Goal: Information Seeking & Learning: Learn about a topic

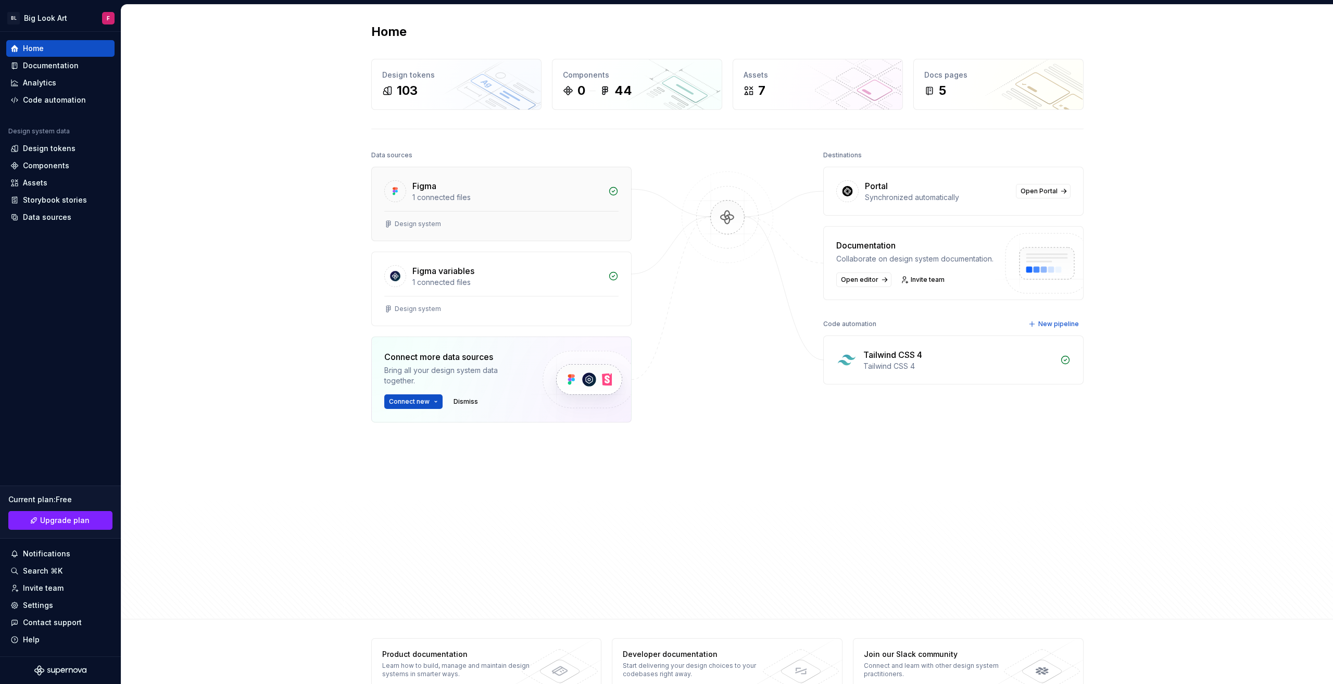
click at [454, 193] on div "1 connected files" at bounding box center [507, 197] width 190 height 10
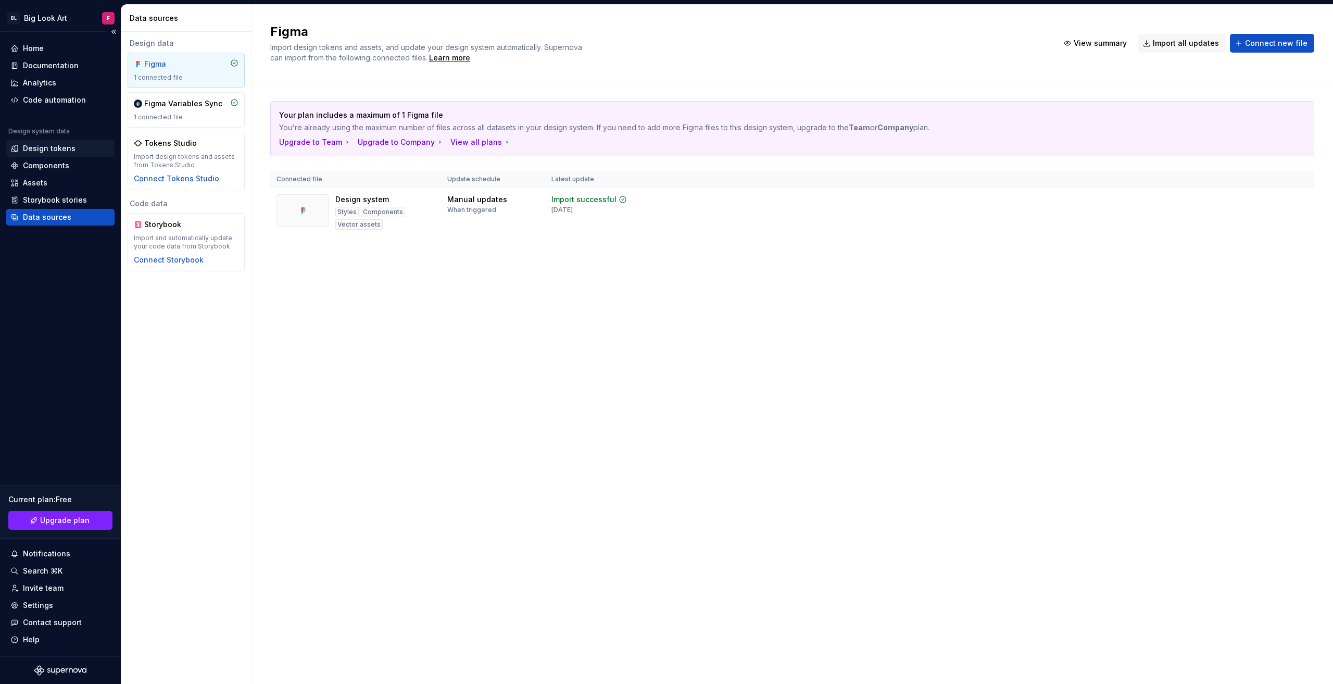
click at [41, 150] on div "Design tokens" at bounding box center [49, 148] width 53 height 10
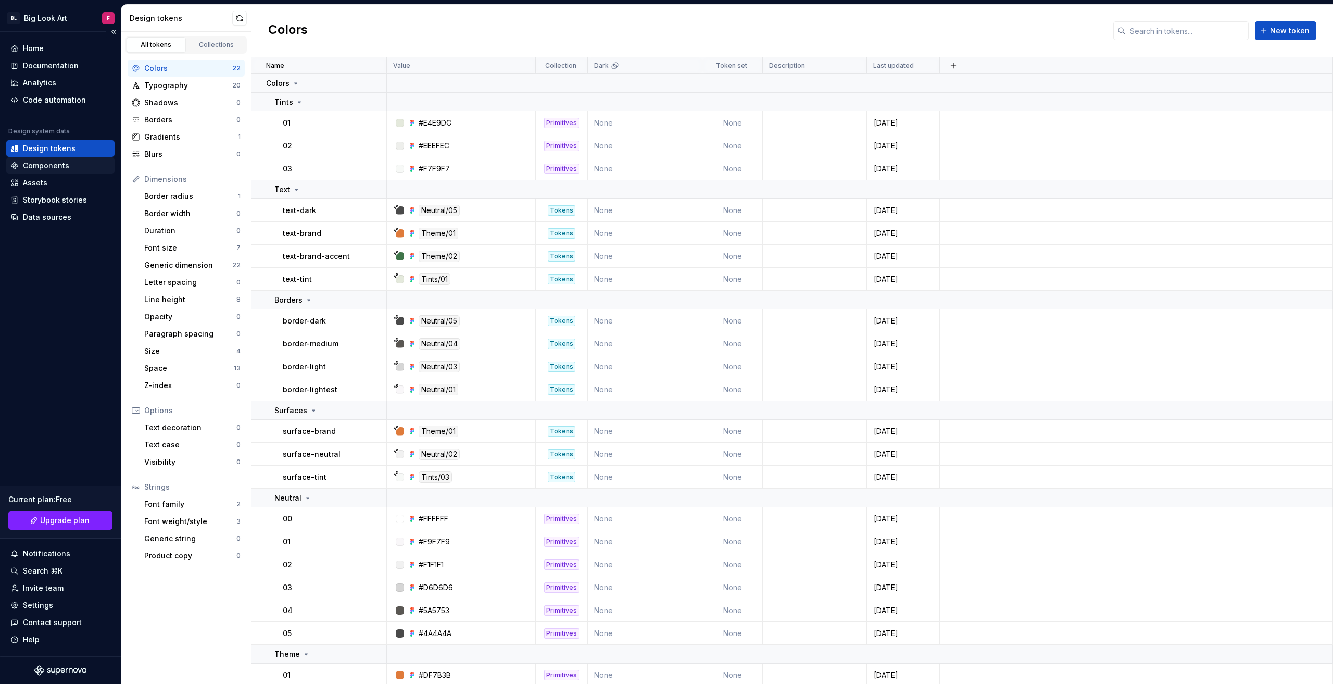
click at [46, 168] on div "Components" at bounding box center [46, 165] width 46 height 10
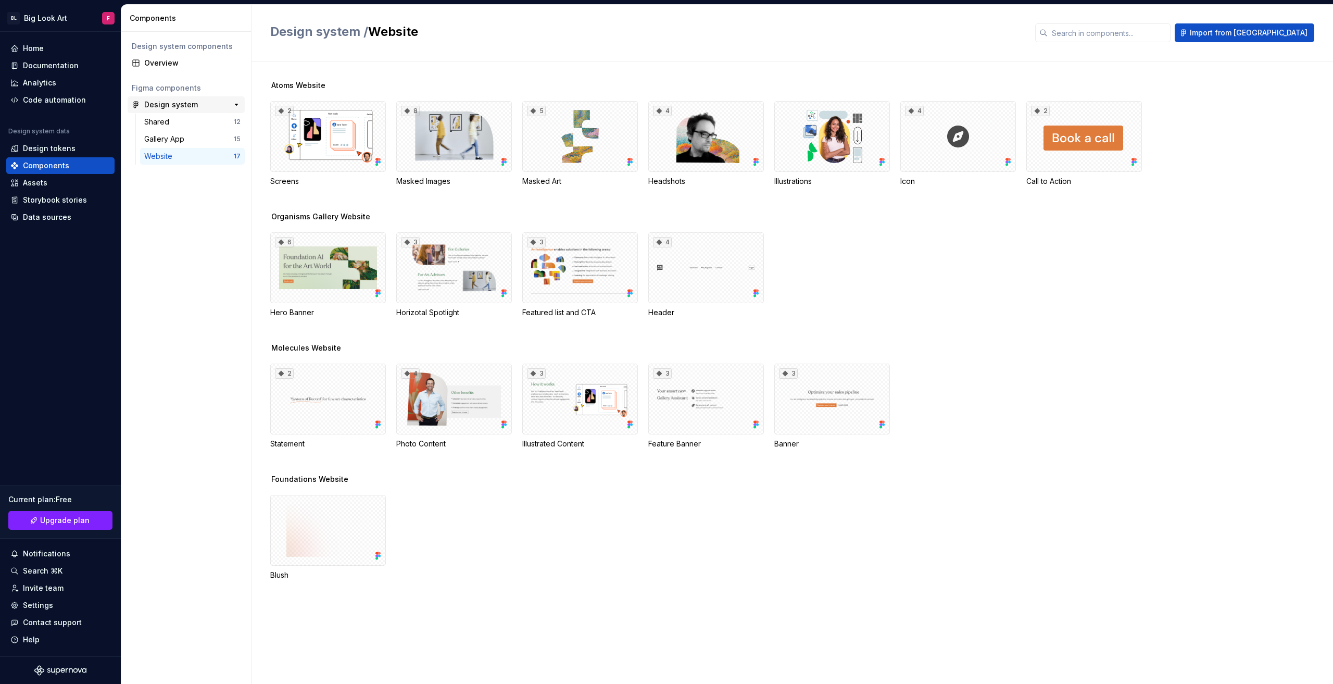
click at [202, 105] on div "Design system" at bounding box center [183, 104] width 78 height 10
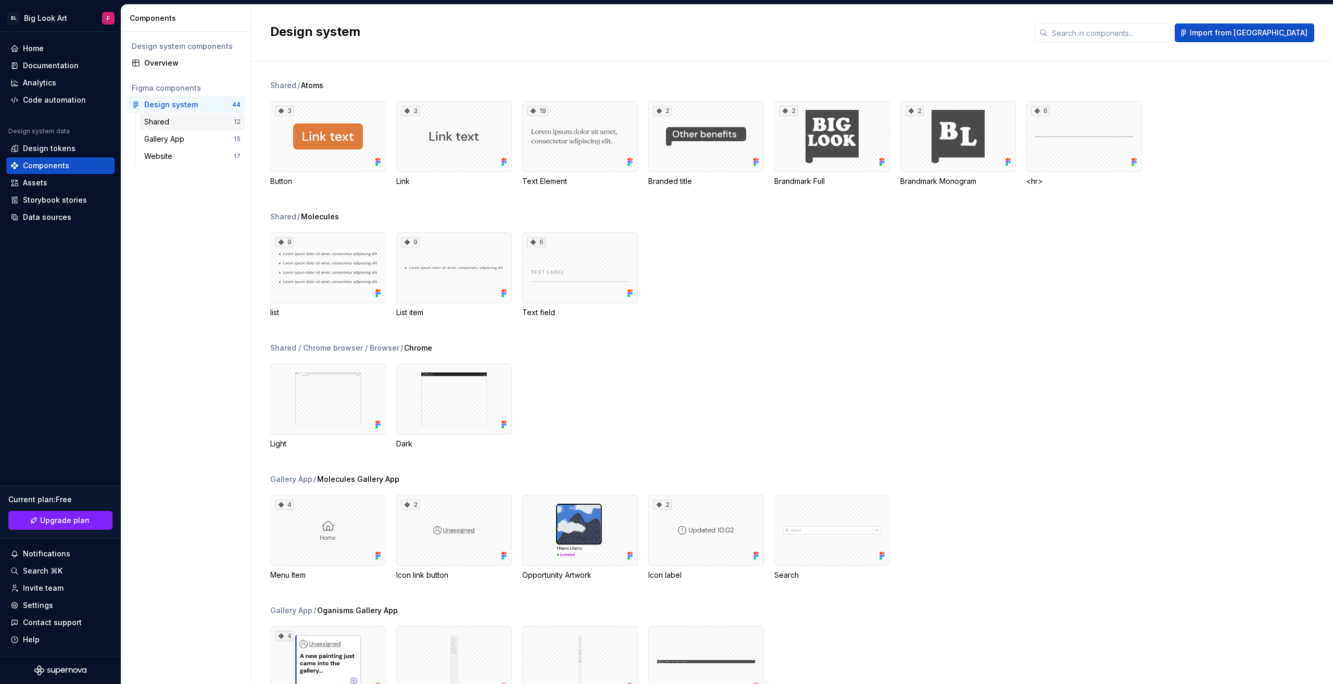
click at [190, 126] on div "Shared" at bounding box center [189, 122] width 90 height 10
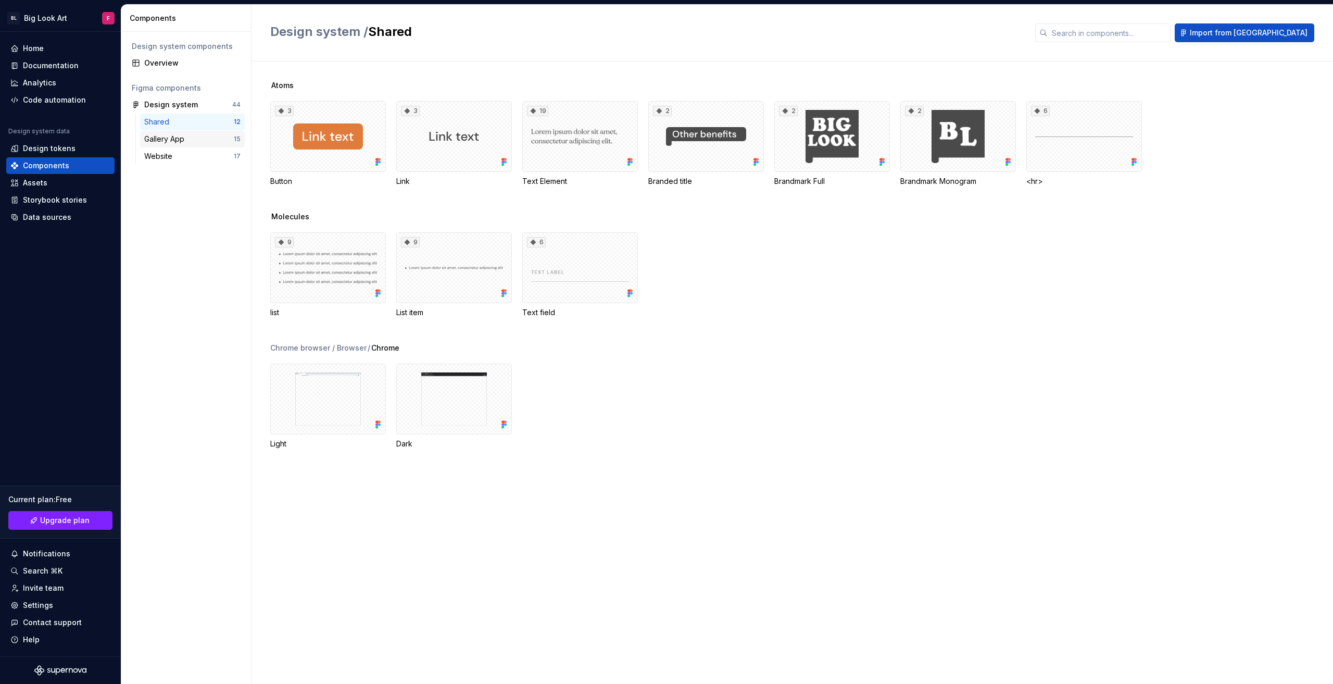
click at [186, 142] on div "Gallery App" at bounding box center [166, 139] width 44 height 10
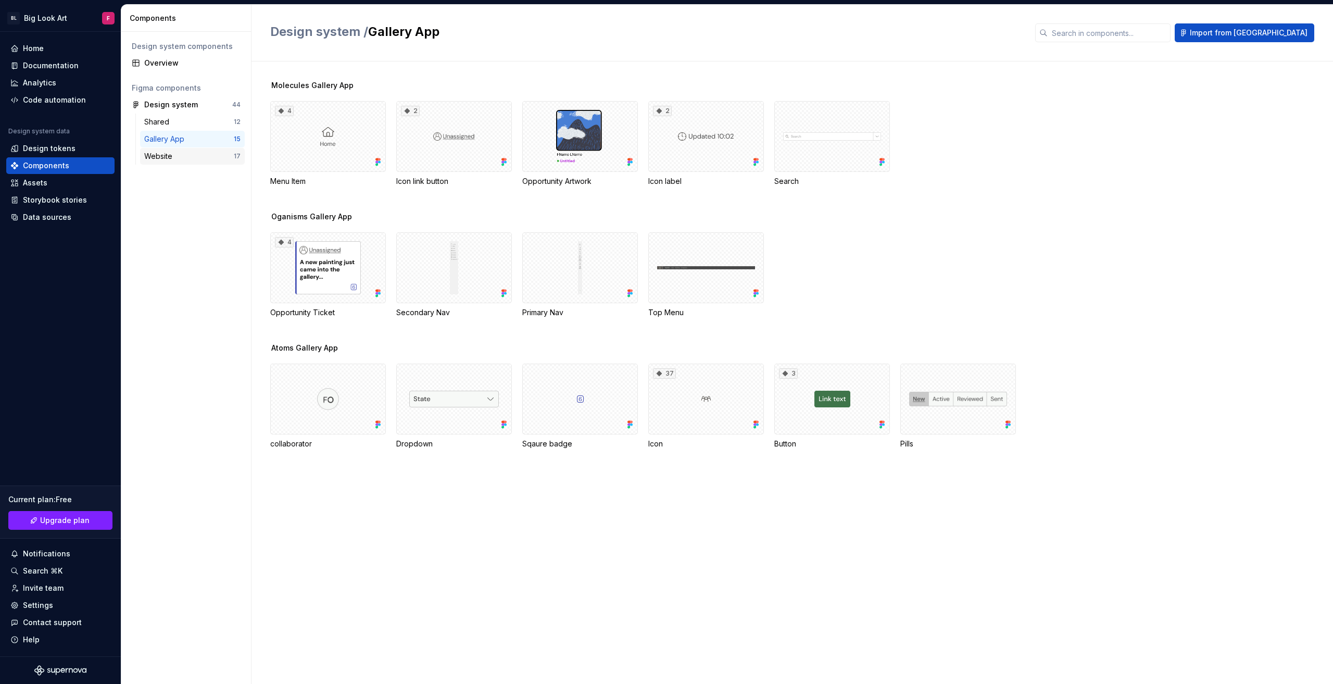
click at [184, 158] on div "Website" at bounding box center [189, 156] width 90 height 10
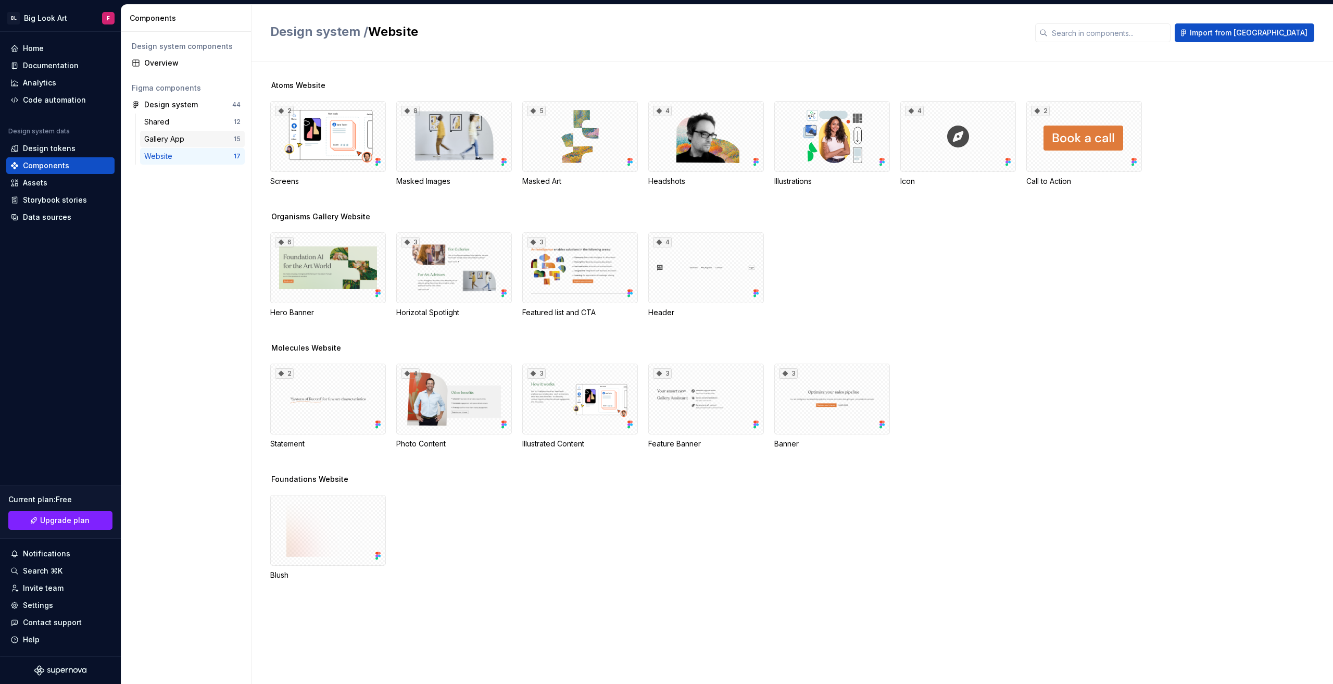
click at [185, 146] on div "Gallery App 15" at bounding box center [192, 139] width 105 height 17
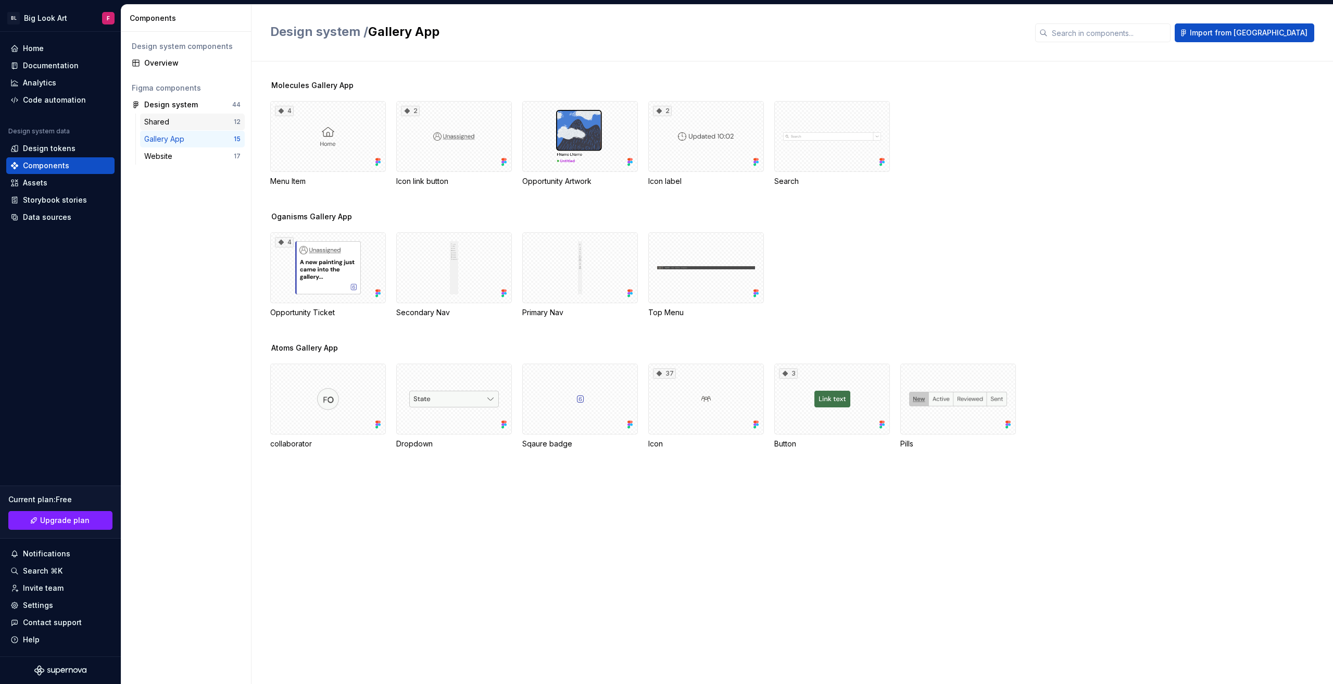
click at [194, 118] on div "Shared" at bounding box center [189, 122] width 90 height 10
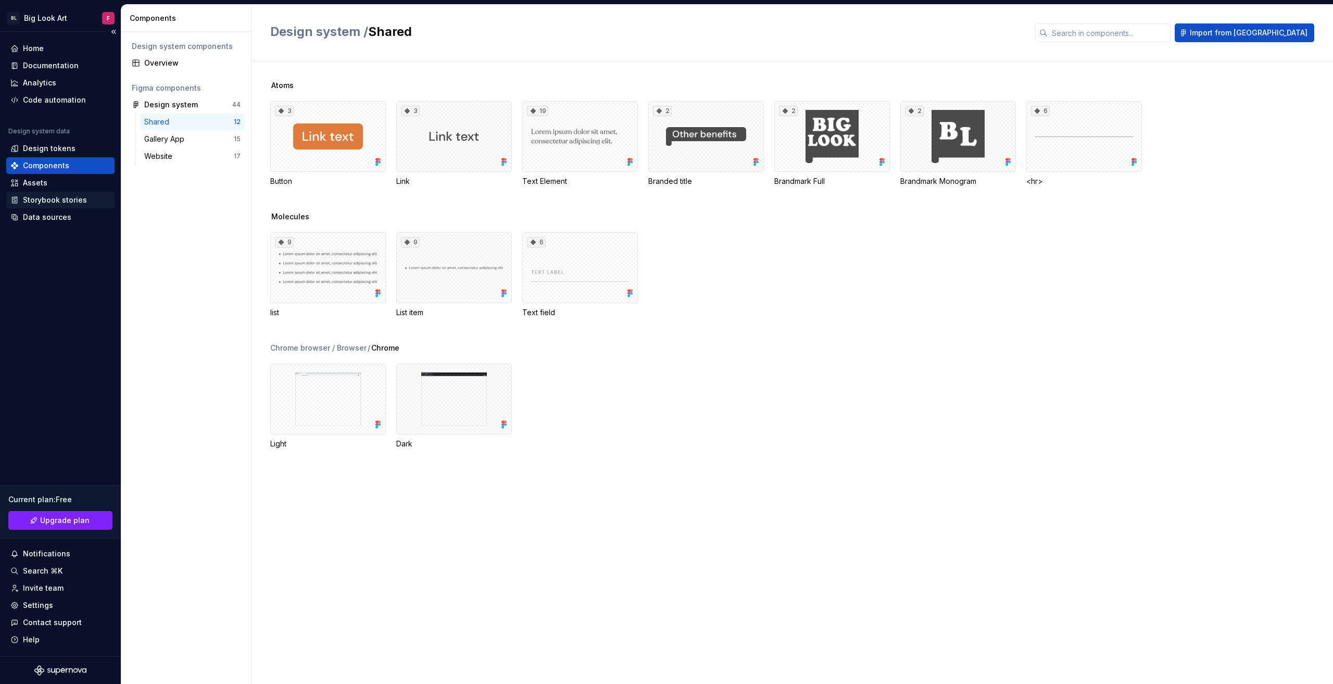
click at [37, 197] on div "Storybook stories" at bounding box center [55, 200] width 64 height 10
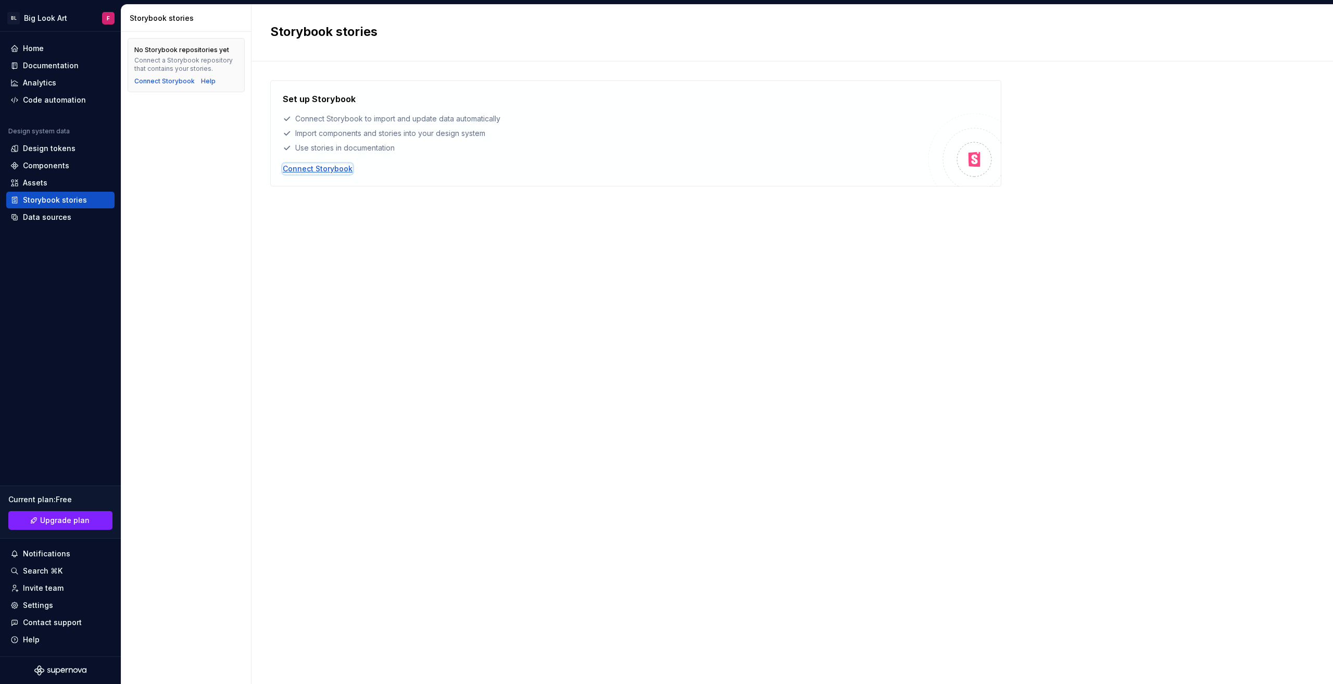
click at [331, 168] on div "Connect Storybook" at bounding box center [318, 169] width 70 height 10
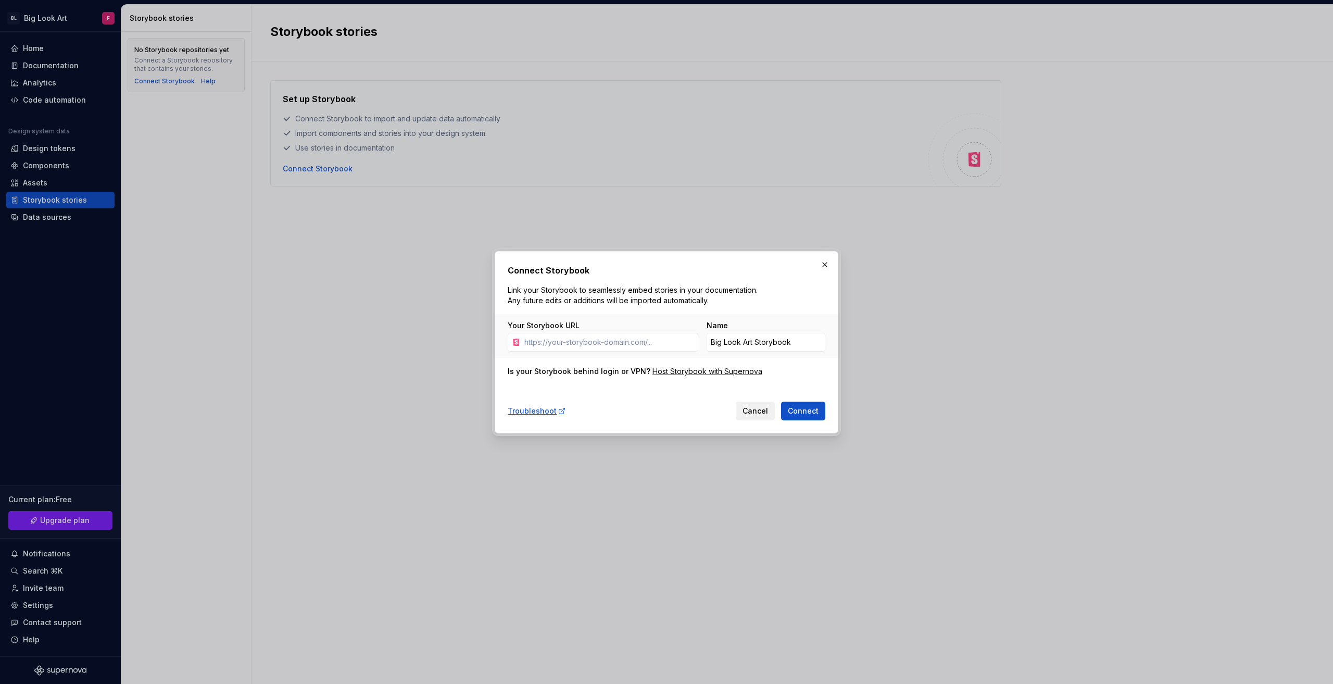
click at [749, 408] on span "Cancel" at bounding box center [756, 411] width 26 height 10
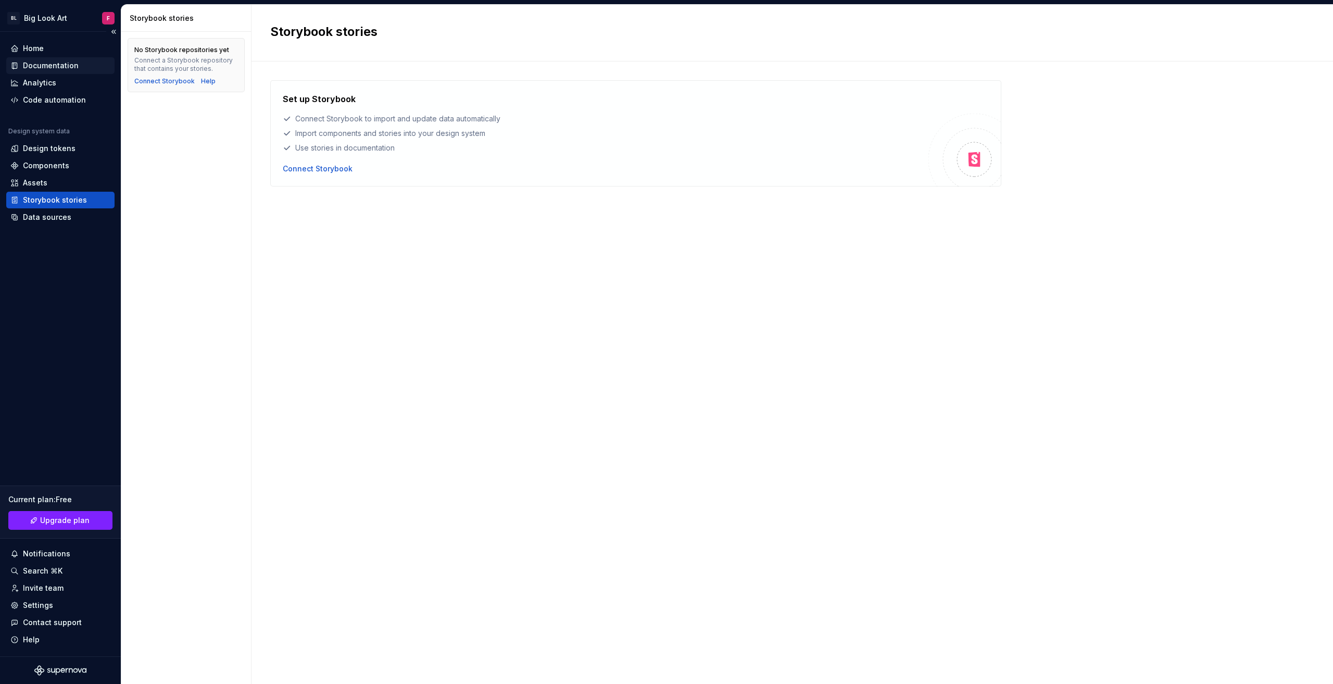
click at [41, 62] on div "Documentation" at bounding box center [51, 65] width 56 height 10
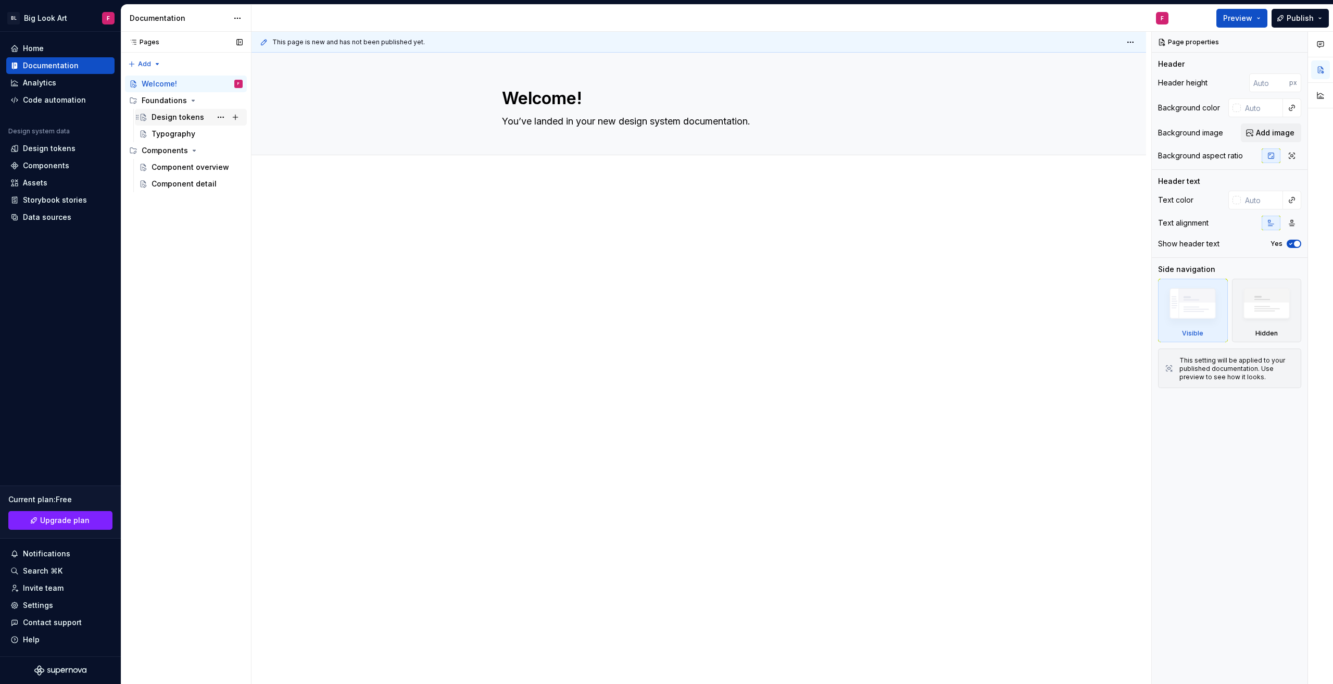
click at [176, 120] on div "Design tokens" at bounding box center [178, 117] width 53 height 10
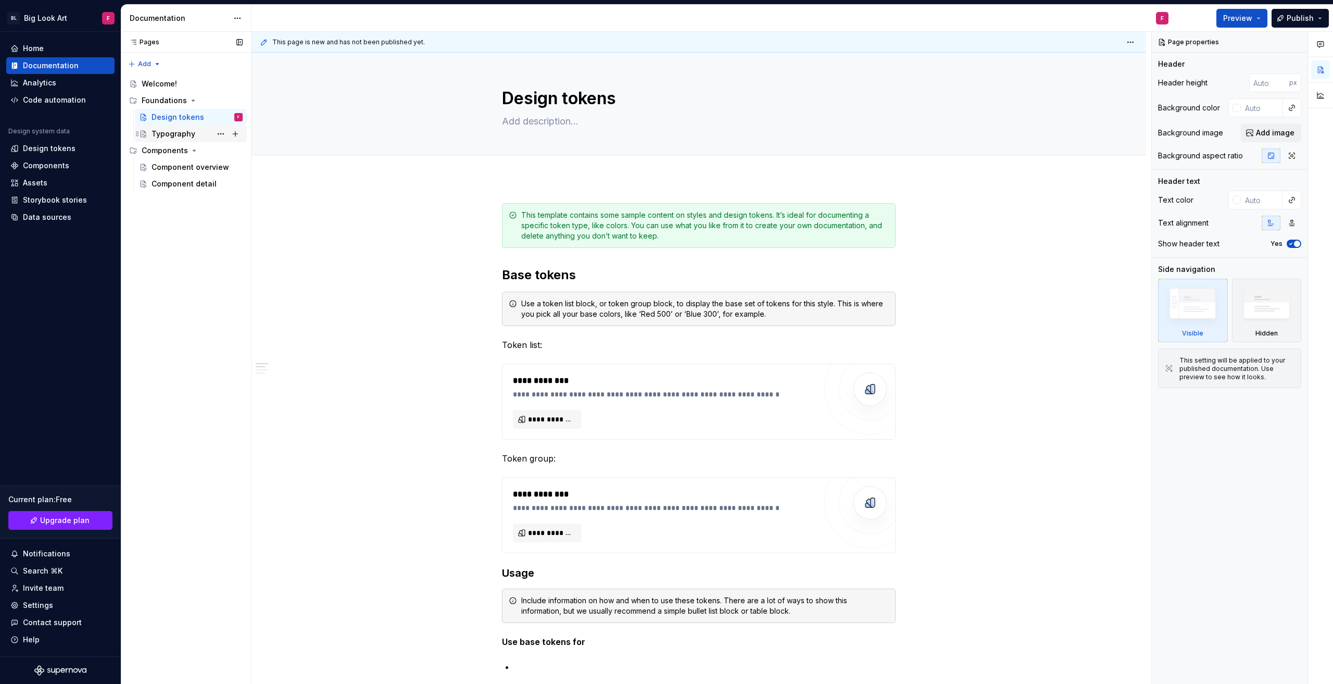
click at [170, 139] on div "Typography" at bounding box center [174, 134] width 44 height 10
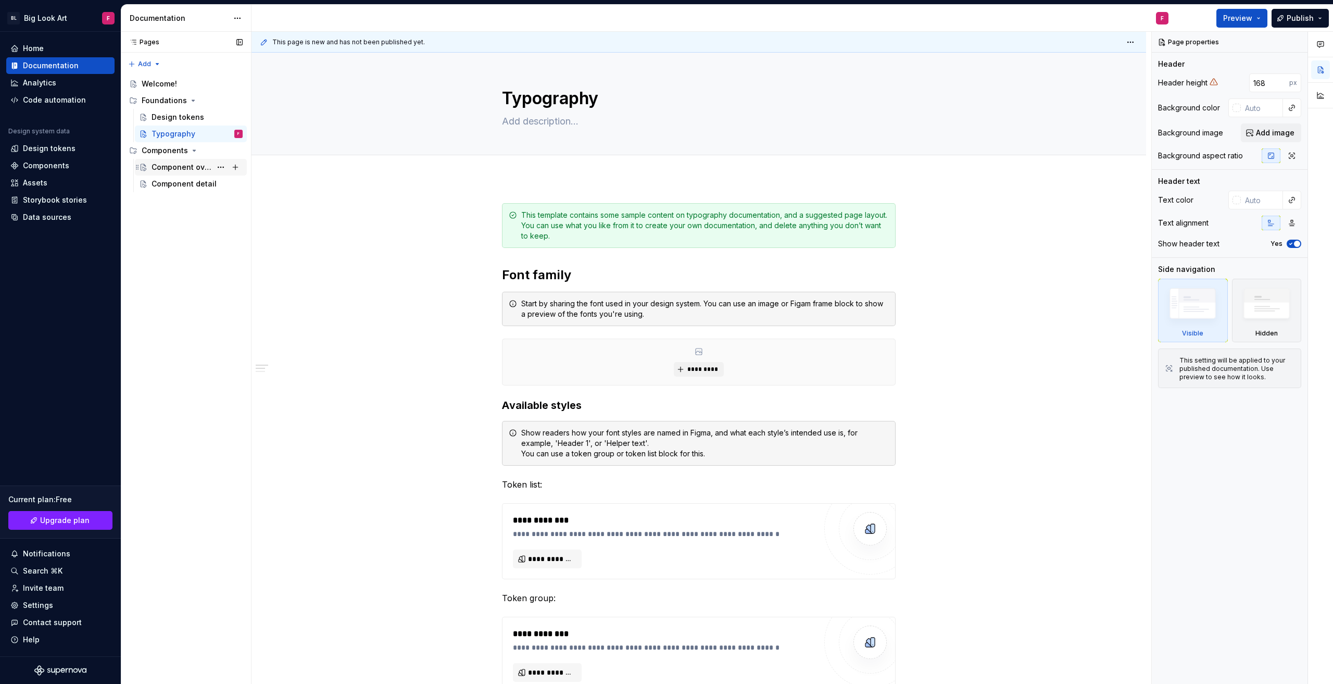
click at [174, 165] on div "Component overview" at bounding box center [182, 167] width 60 height 10
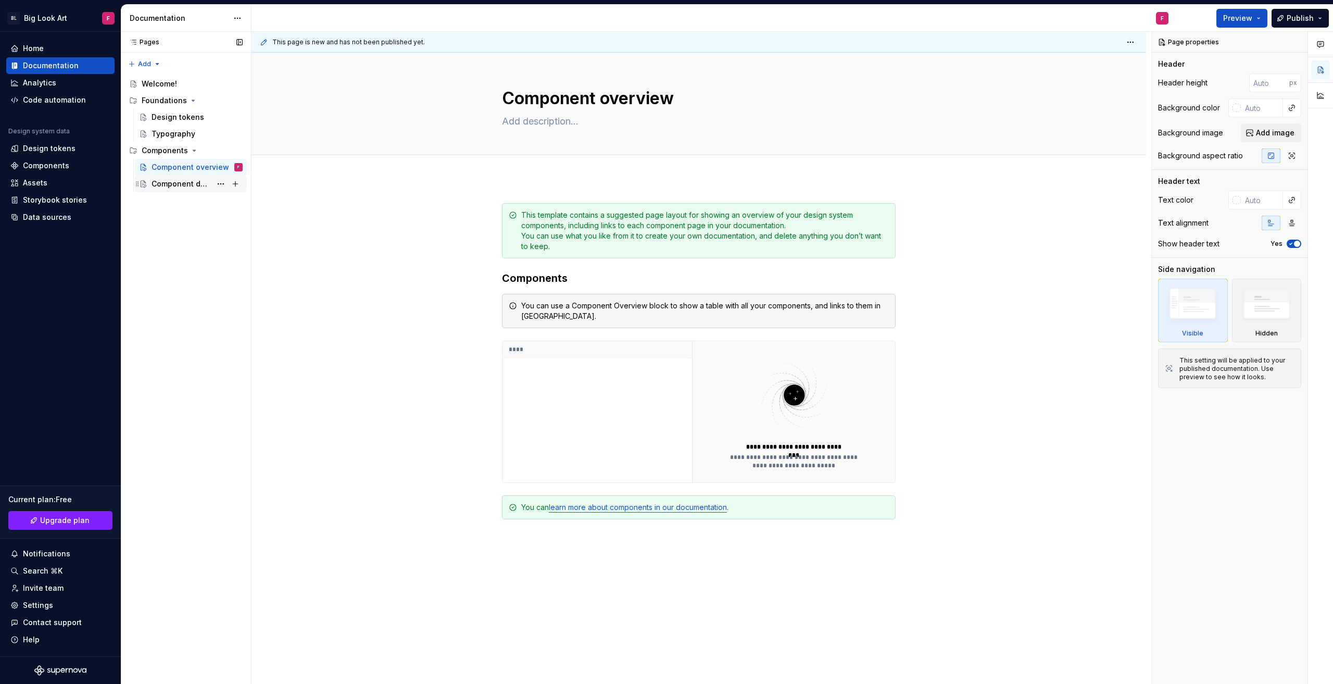
click at [192, 189] on div "Component detail" at bounding box center [197, 184] width 91 height 15
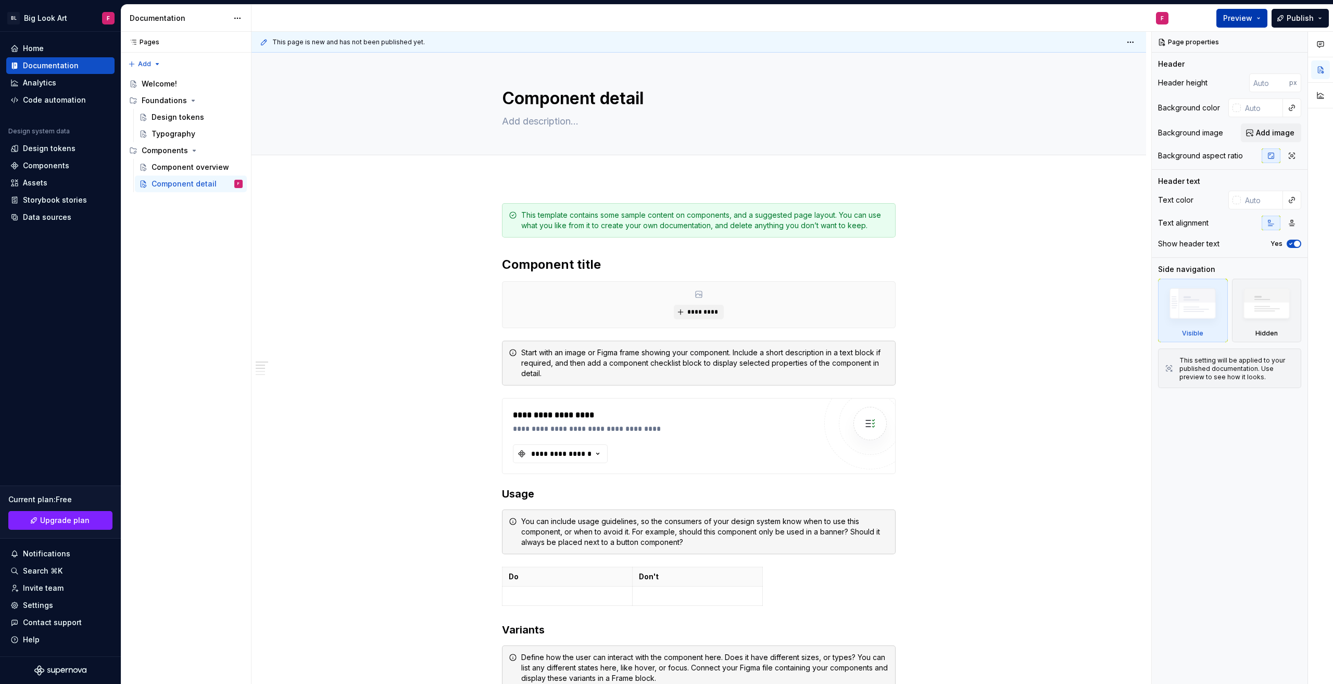
click at [1255, 17] on button "Preview" at bounding box center [1242, 18] width 51 height 19
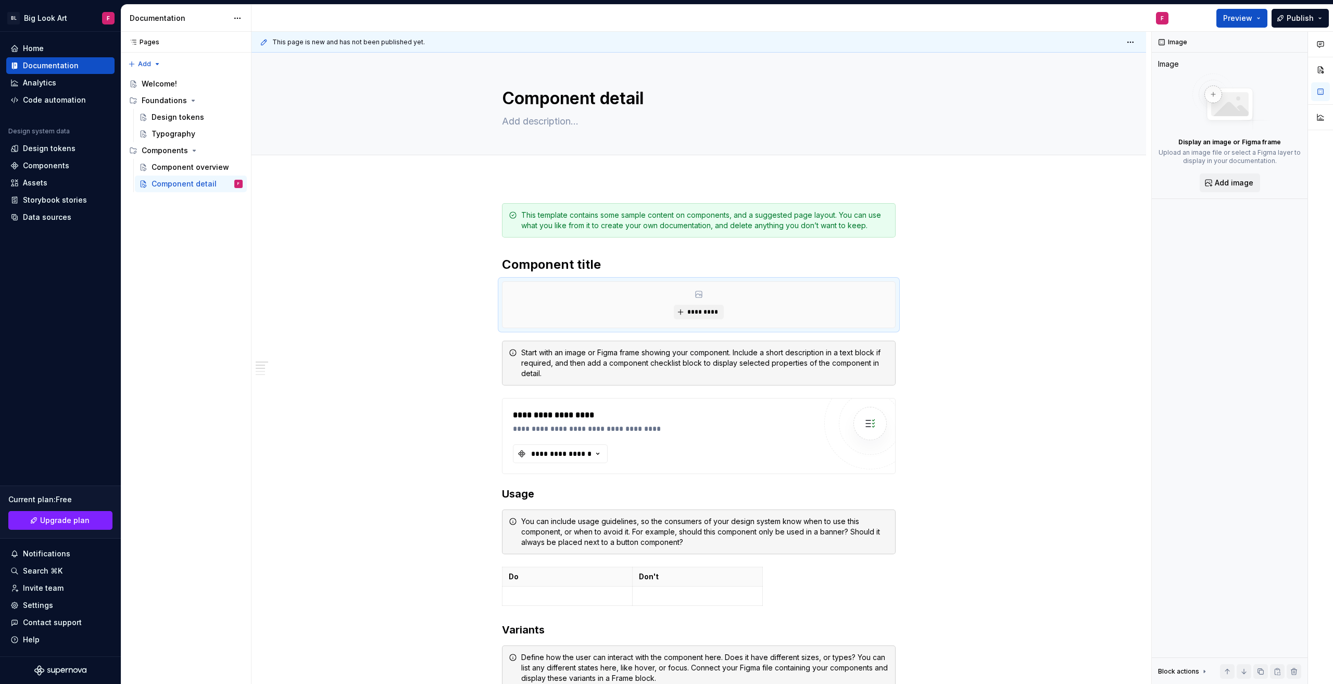
type textarea "*"
